Goal: Contribute content

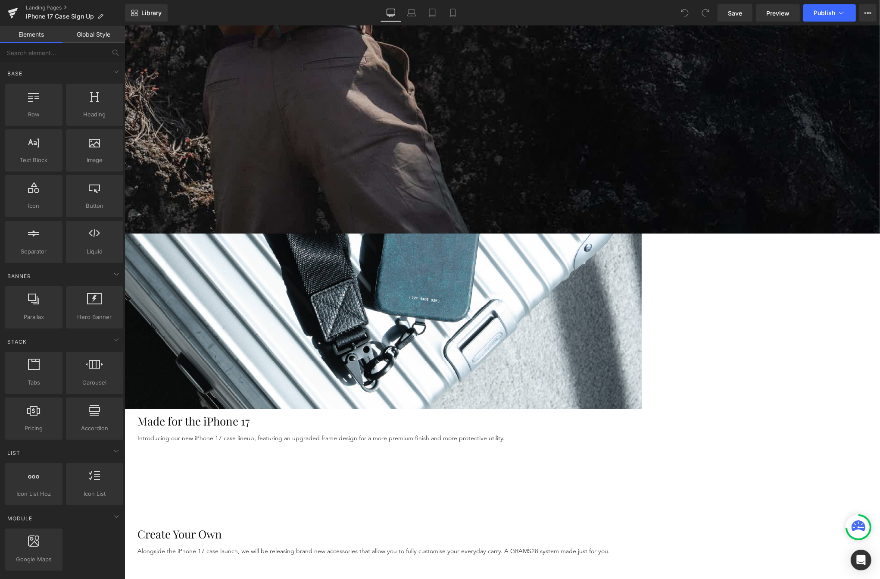
scroll to position [270, 0]
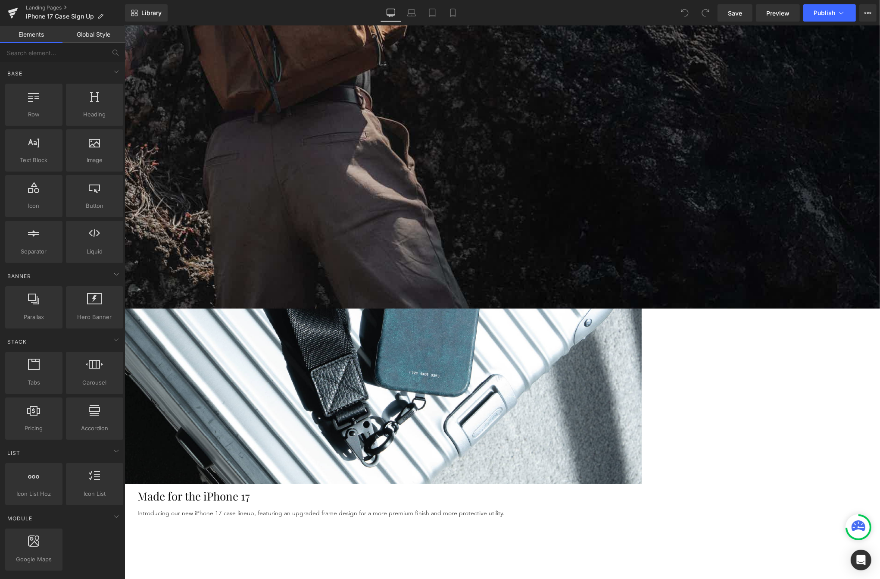
click at [333, 245] on img at bounding box center [382, 293] width 517 height 381
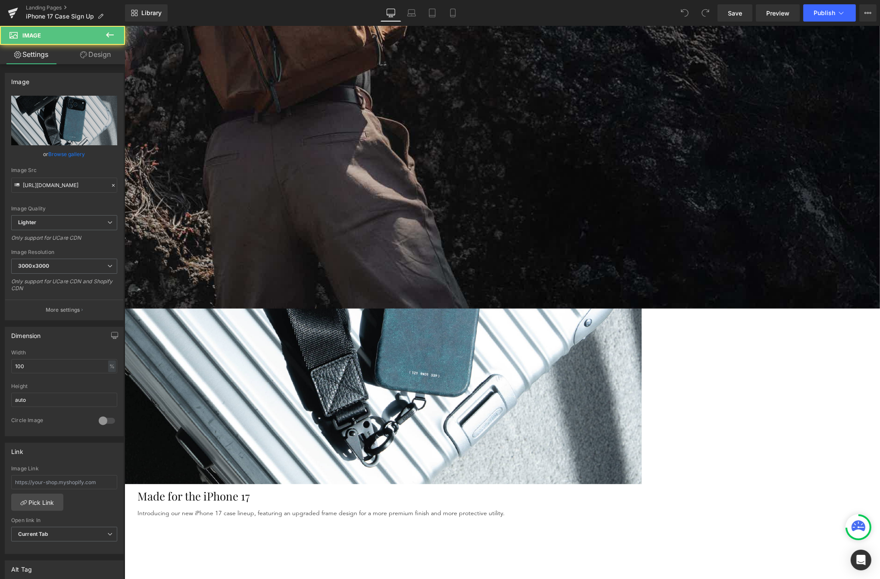
click at [463, 193] on img at bounding box center [382, 293] width 517 height 381
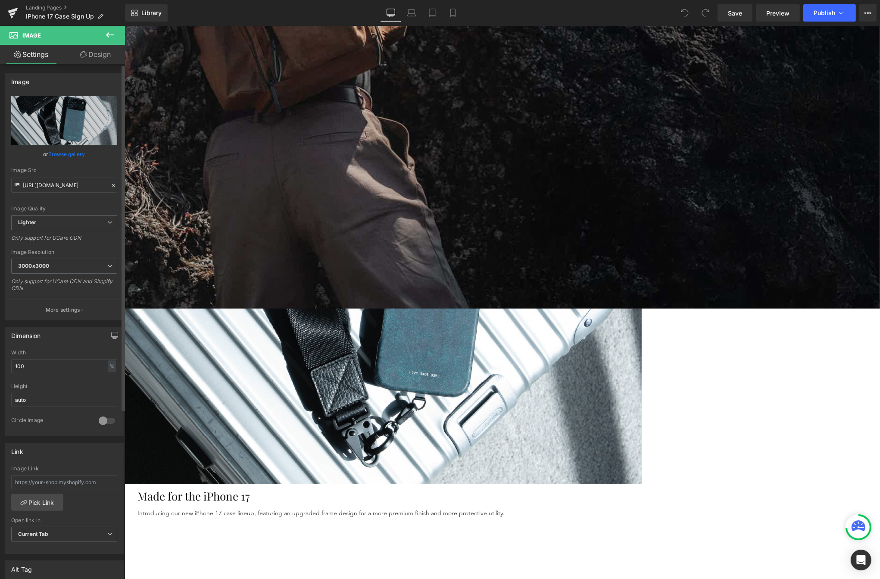
click at [85, 150] on div "or Browse gallery" at bounding box center [64, 154] width 106 height 9
click at [81, 154] on link "Browse gallery" at bounding box center [67, 154] width 37 height 15
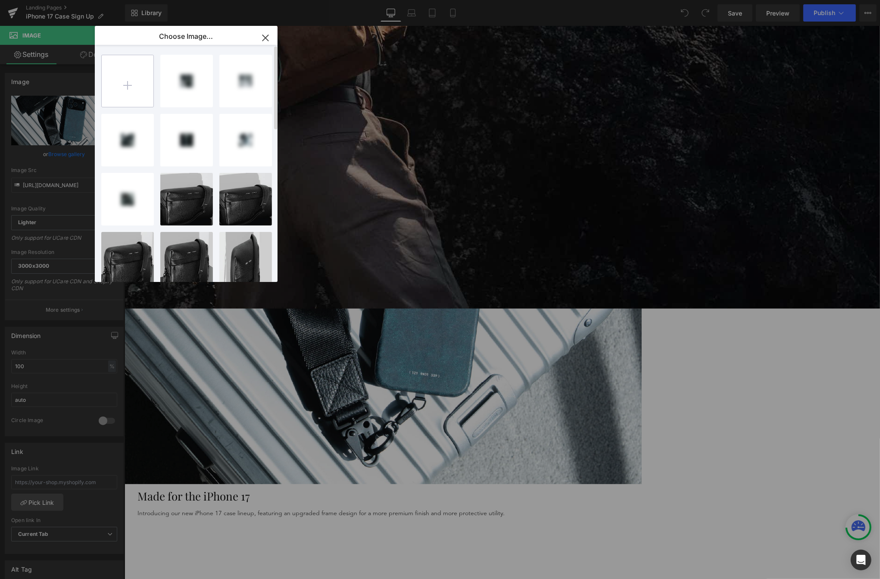
click at [135, 81] on input "file" at bounding box center [128, 81] width 52 height 52
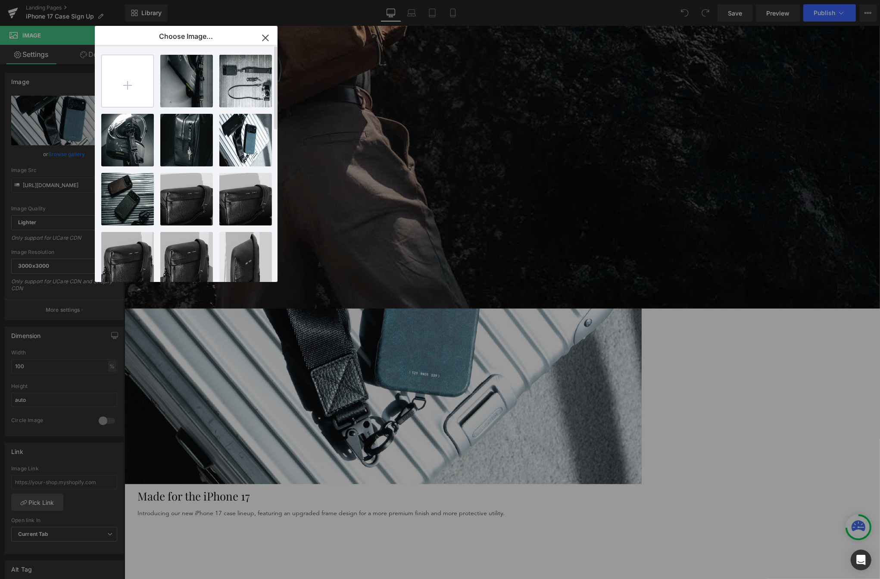
click at [113, 92] on input "file" at bounding box center [128, 81] width 52 height 52
click at [138, 97] on input "file" at bounding box center [128, 81] width 52 height 52
type input "C:\fakepath\iphone 17 page.png"
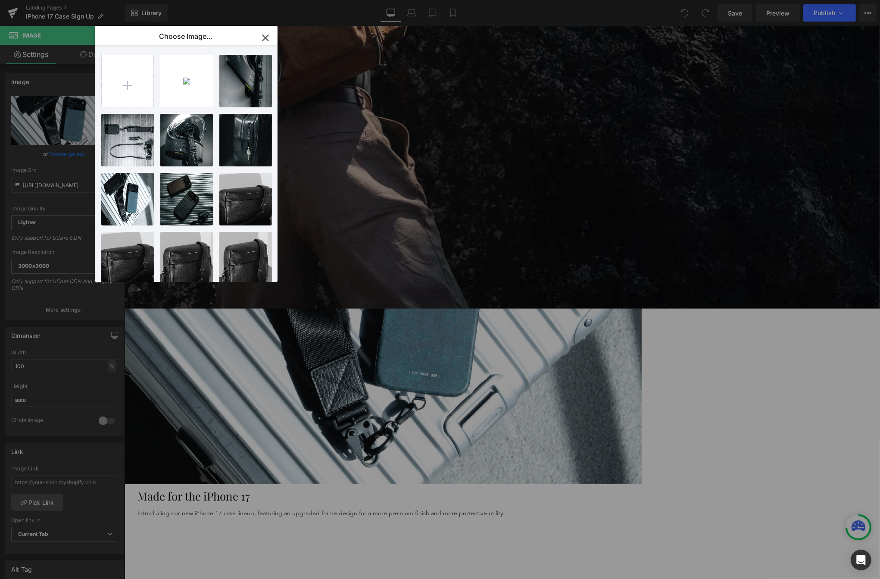
click at [265, 38] on icon "button" at bounding box center [266, 38] width 6 height 6
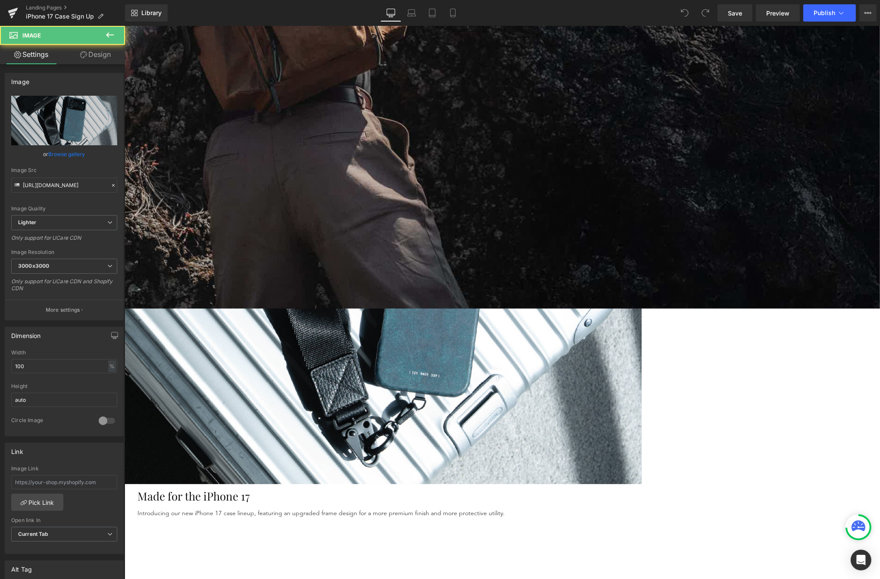
click at [318, 150] on img at bounding box center [382, 293] width 517 height 381
click at [58, 155] on link "Browse gallery" at bounding box center [67, 154] width 37 height 15
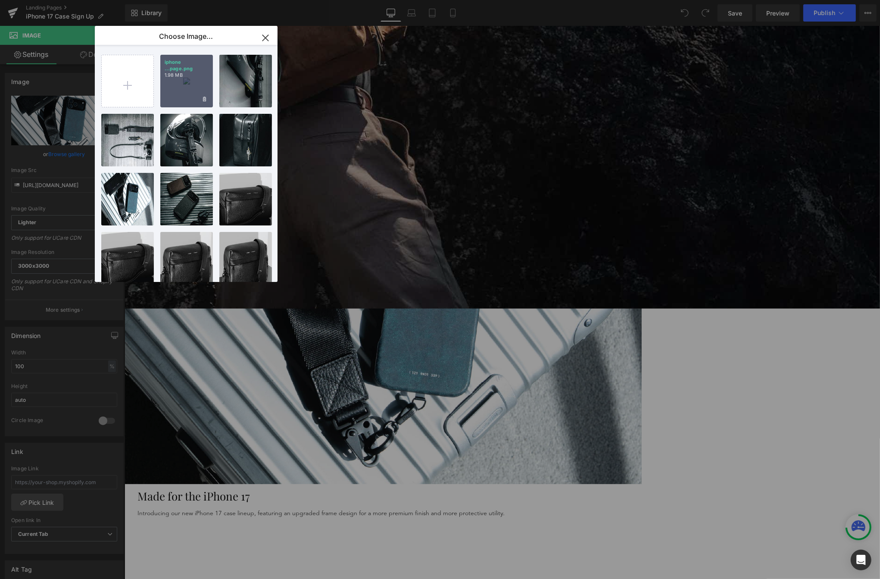
click at [186, 84] on div "iphone ...page.png 1.98 MB" at bounding box center [186, 81] width 53 height 53
type input "[URL][DOMAIN_NAME]"
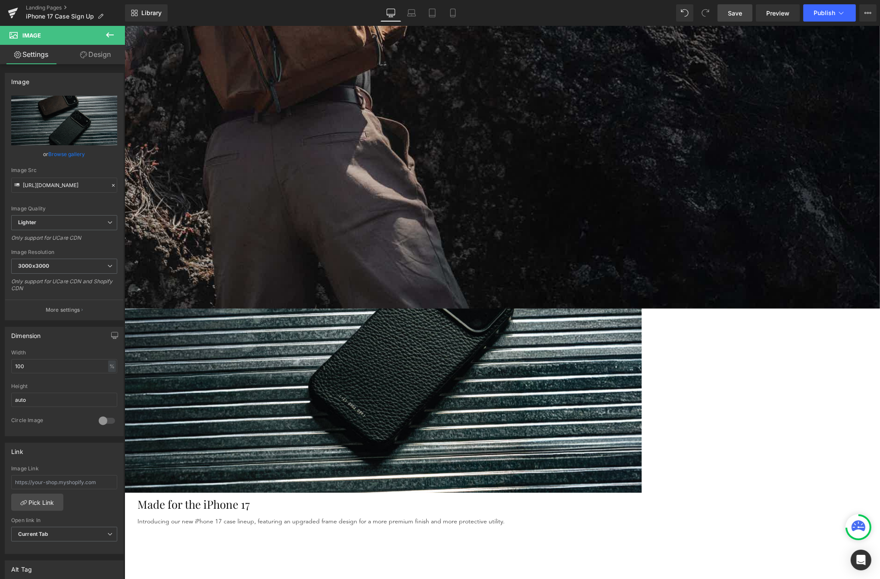
click at [732, 12] on span "Save" at bounding box center [735, 13] width 14 height 9
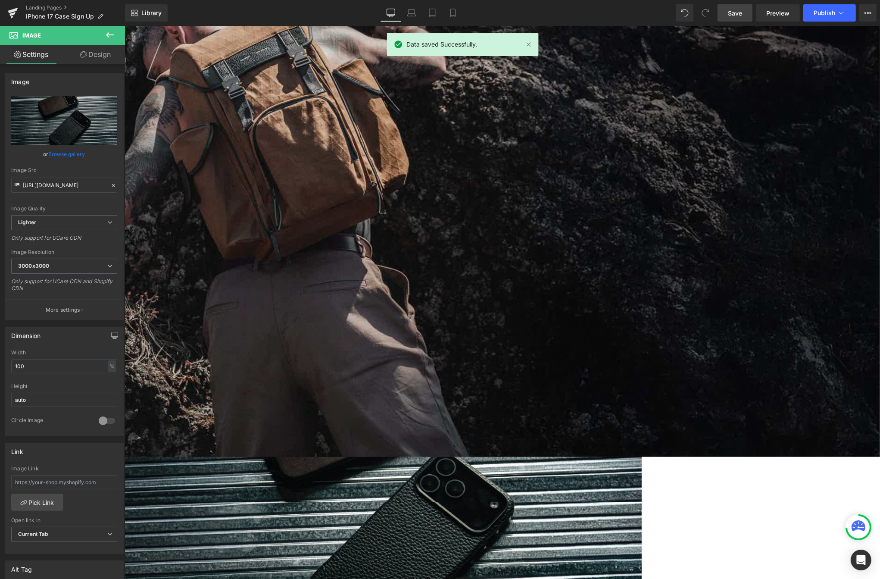
scroll to position [126, 0]
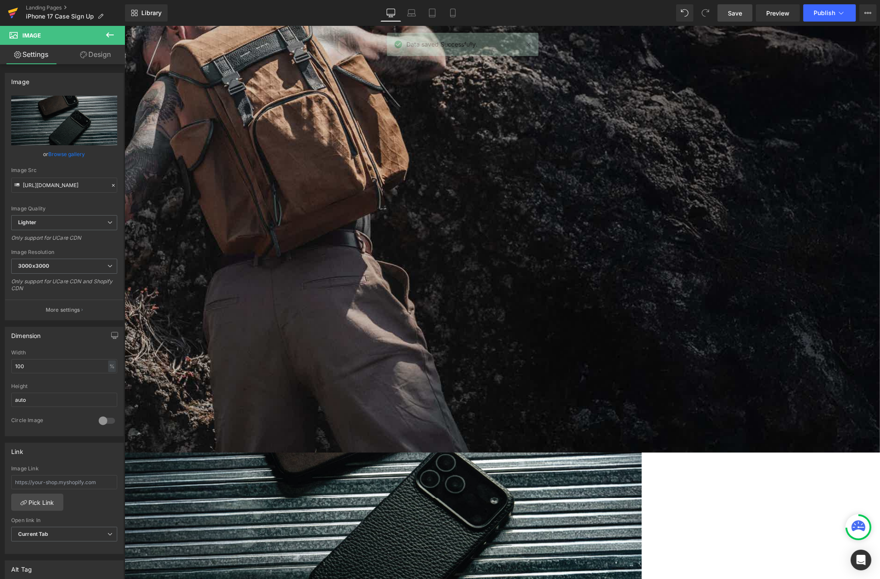
click at [21, 14] on link at bounding box center [13, 13] width 26 height 26
